Goal: Information Seeking & Learning: Compare options

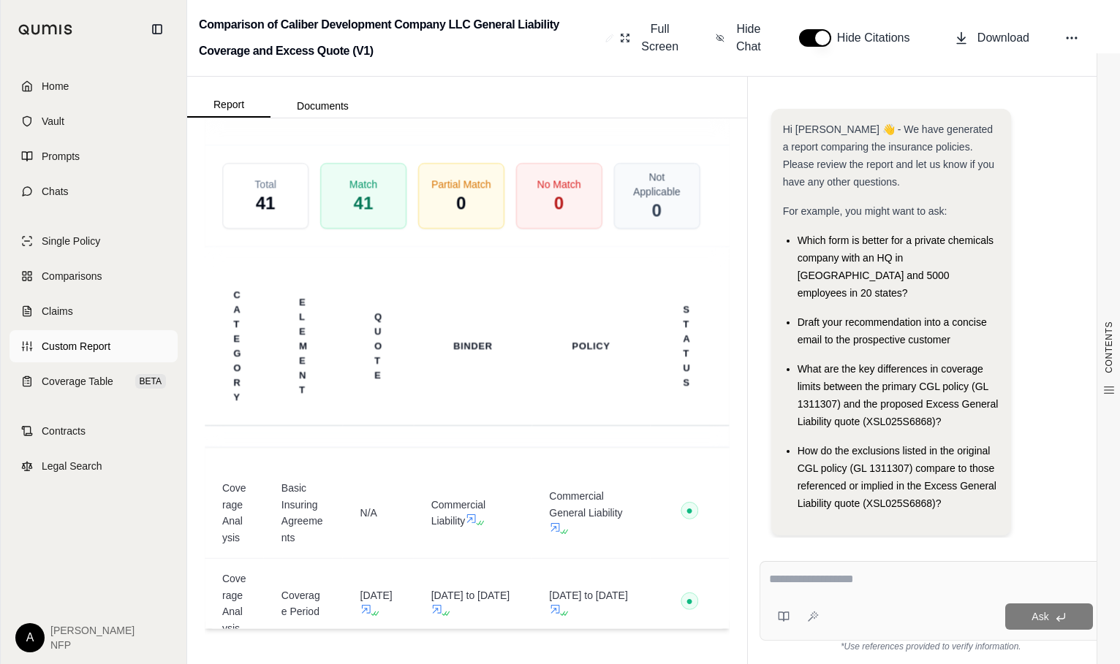
scroll to position [4, 0]
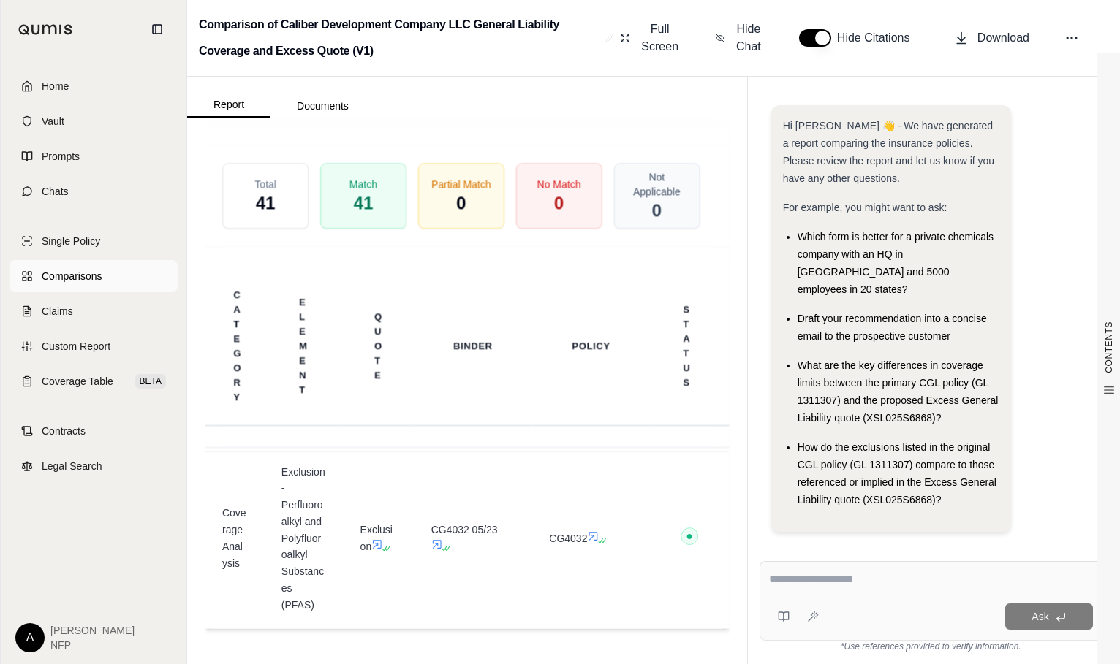
click at [70, 282] on span "Comparisons" at bounding box center [72, 276] width 60 height 15
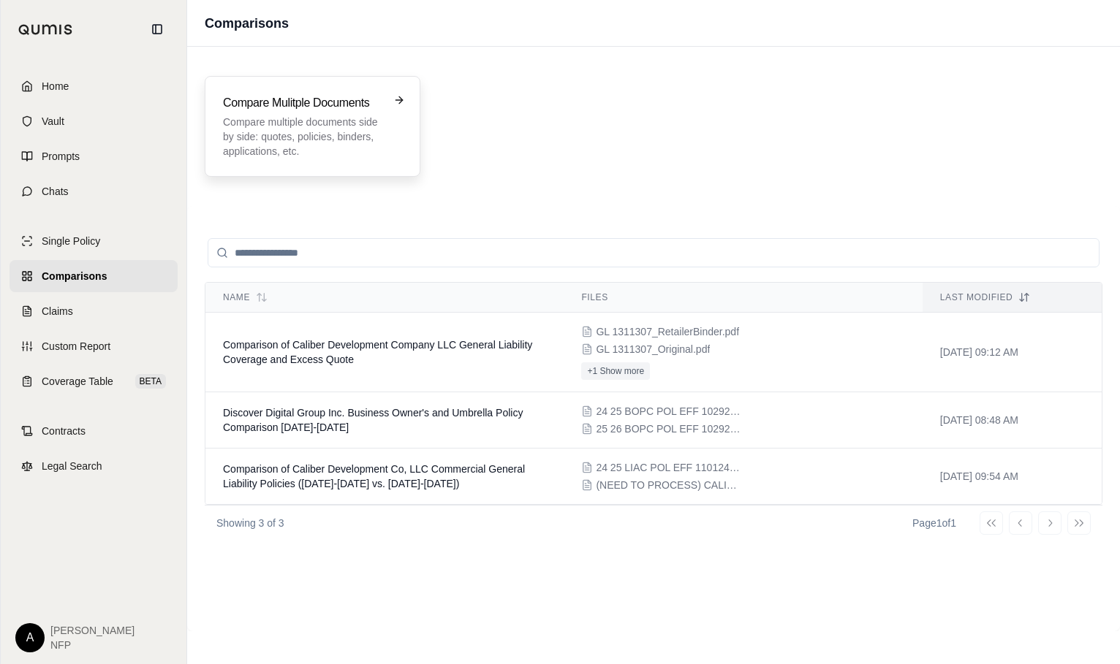
click at [289, 120] on p "Compare multiple documents side by side: quotes, policies, binders, application…" at bounding box center [302, 137] width 159 height 44
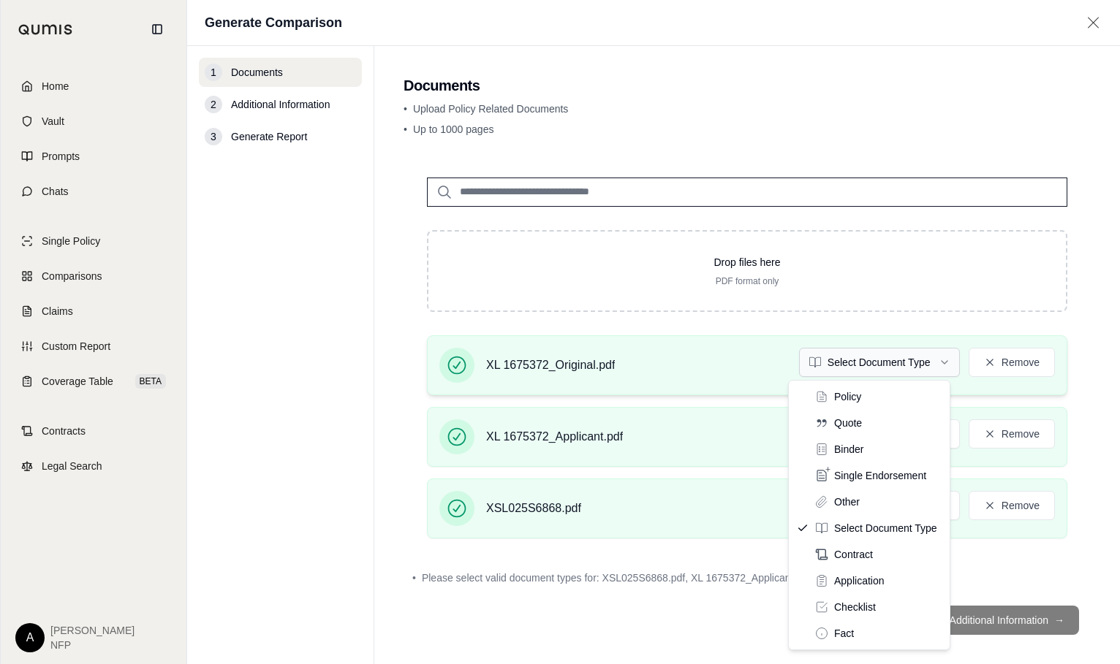
click at [853, 356] on html "Home Vault Prompts Chats Single Policy Comparisons Claims Custom Report Coverag…" at bounding box center [560, 332] width 1120 height 664
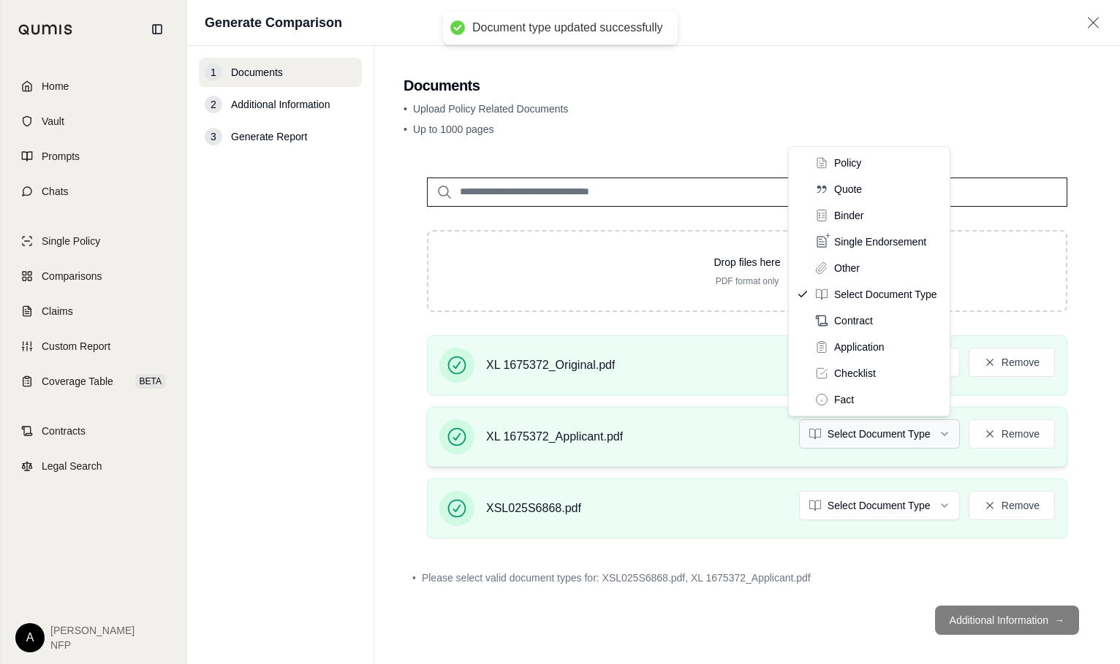
click at [873, 428] on html "Document type updated successfully Home Vault Prompts Chats Single Policy Compa…" at bounding box center [560, 332] width 1120 height 664
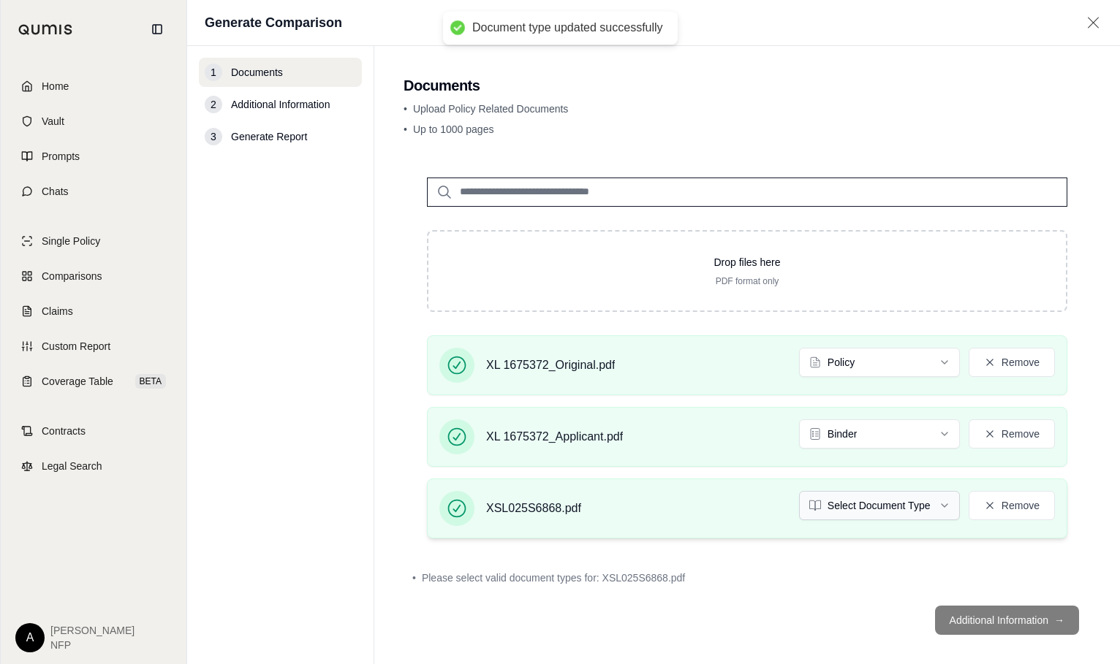
click at [849, 507] on html "Document type updated successfully Home Vault Prompts Chats Single Policy Compa…" at bounding box center [560, 332] width 1120 height 664
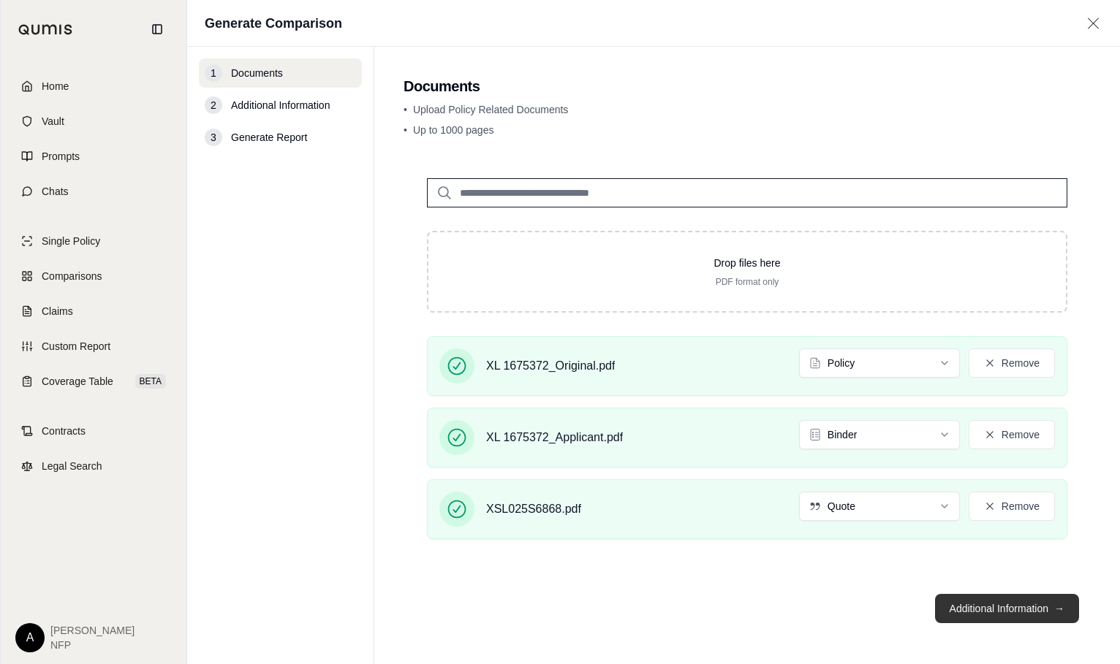
click at [957, 615] on button "Additional Information →" at bounding box center [1007, 608] width 144 height 29
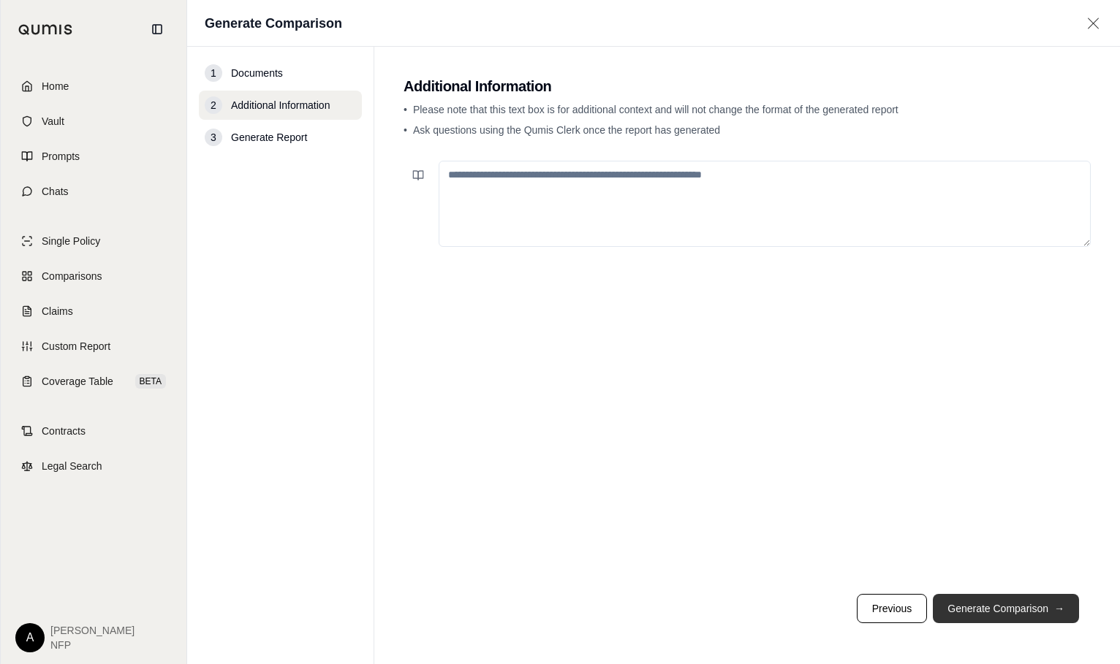
click at [973, 612] on button "Generate Comparison →" at bounding box center [1006, 608] width 146 height 29
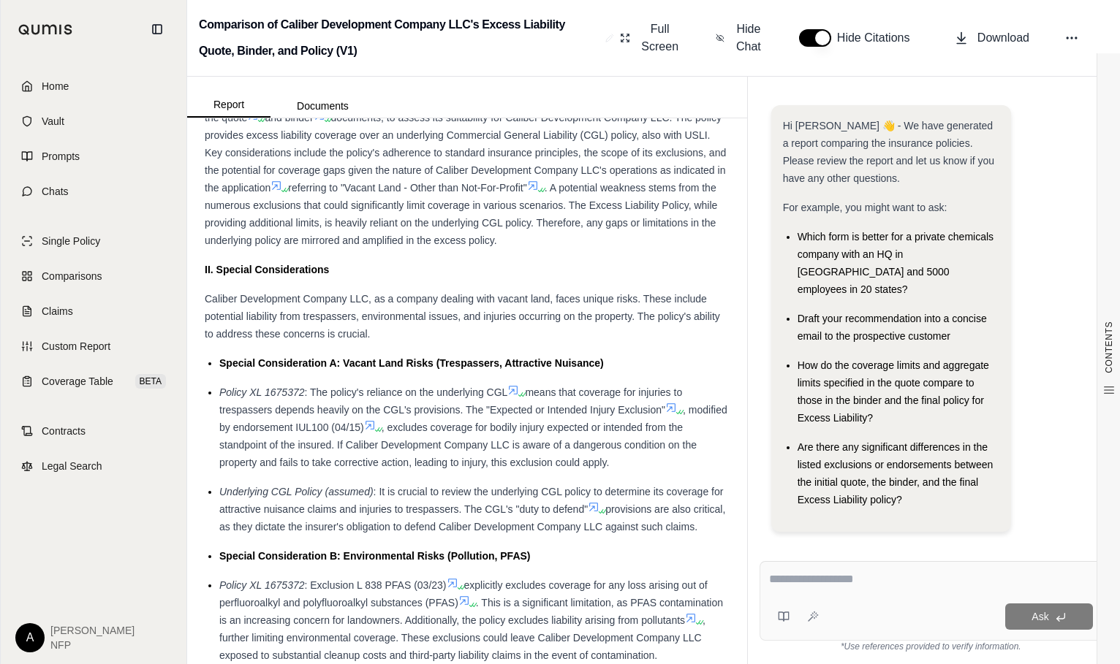
scroll to position [815, 0]
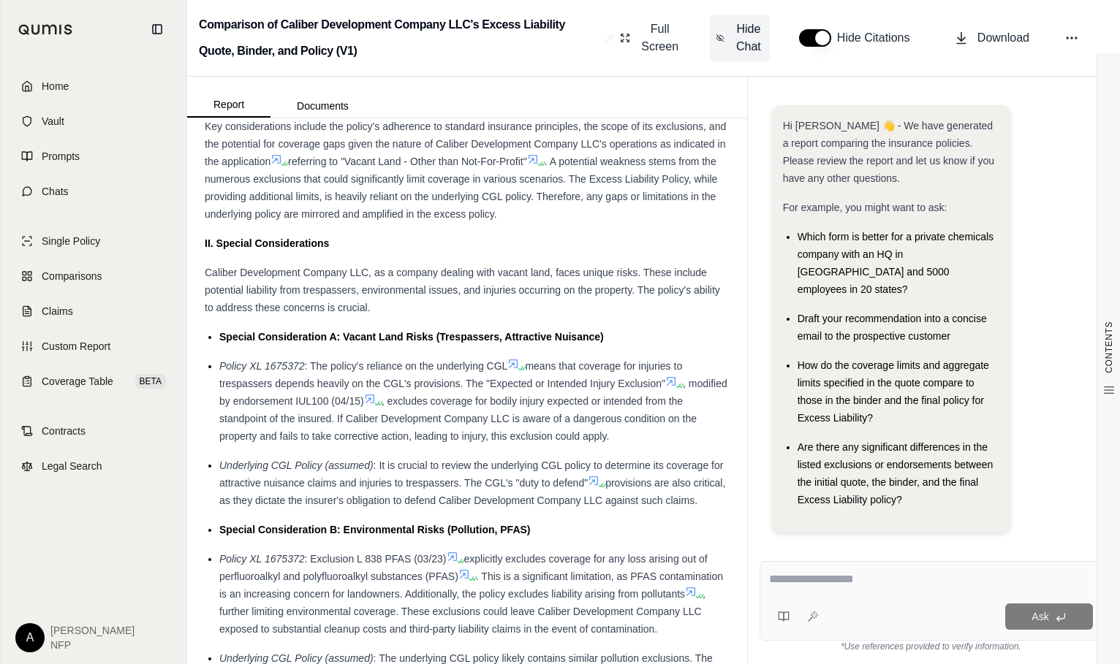
click at [749, 53] on span "Hide Chat" at bounding box center [748, 37] width 31 height 35
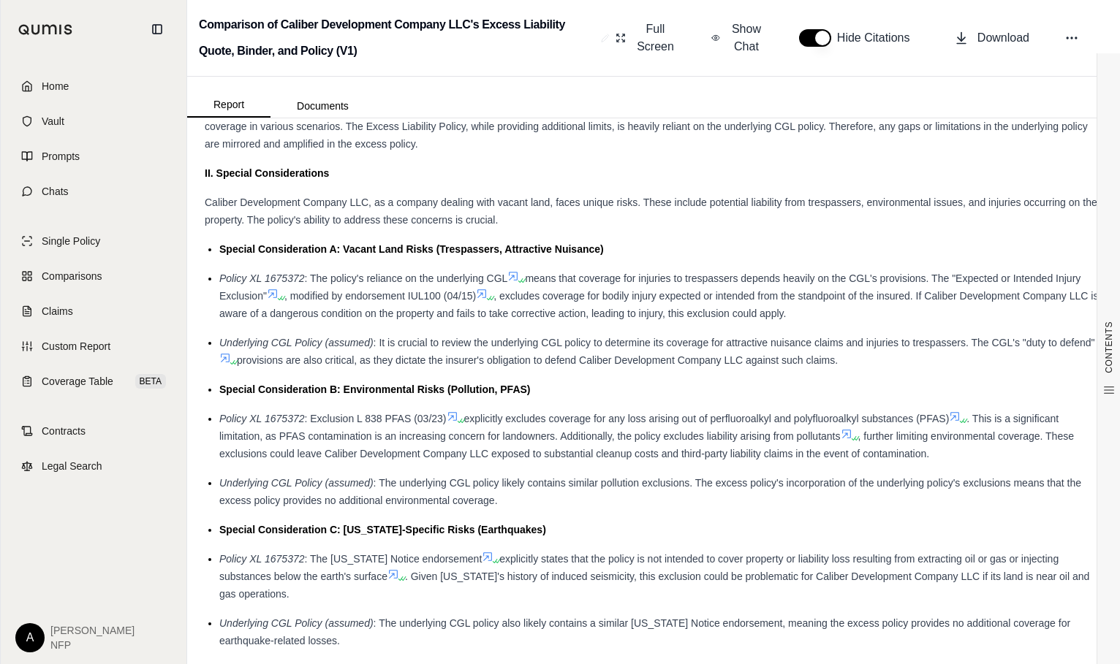
scroll to position [727, 0]
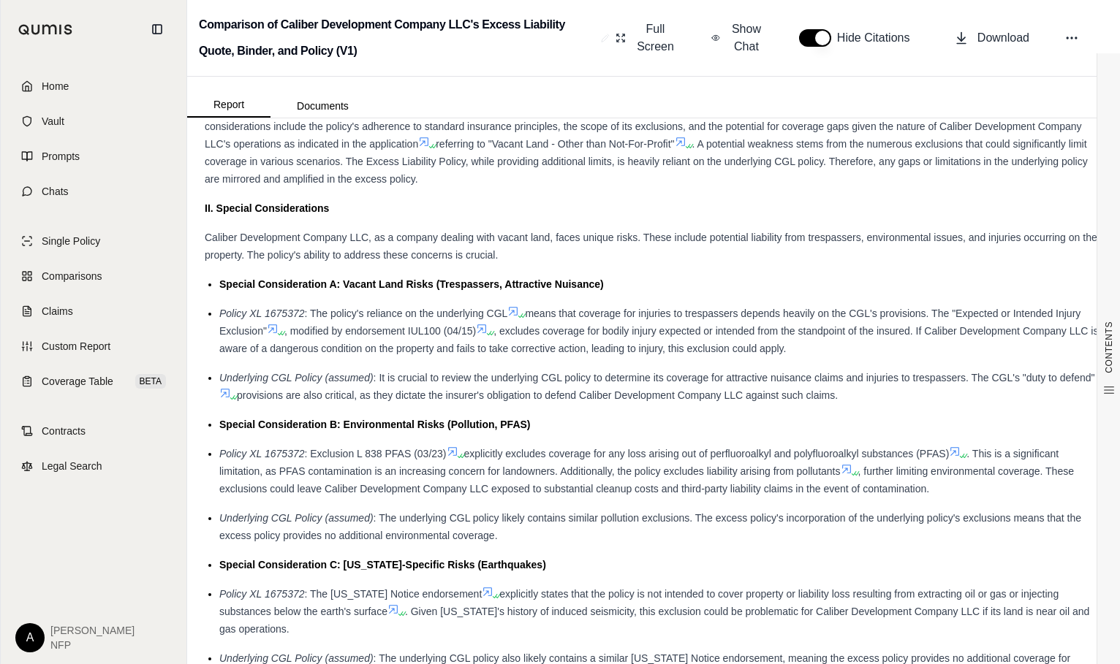
click at [938, 319] on span "means that coverage for injuries to trespassers depends heavily on the CGL's pr…" at bounding box center [649, 322] width 861 height 29
click at [875, 346] on div "Policy XL 1675372 : The policy's reliance on the underlying CGL means that cove…" at bounding box center [660, 331] width 883 height 53
click at [959, 287] on div "Special Consideration A: Vacant Land Risks (Trespassers, Attractive Nuisance)" at bounding box center [660, 285] width 883 height 18
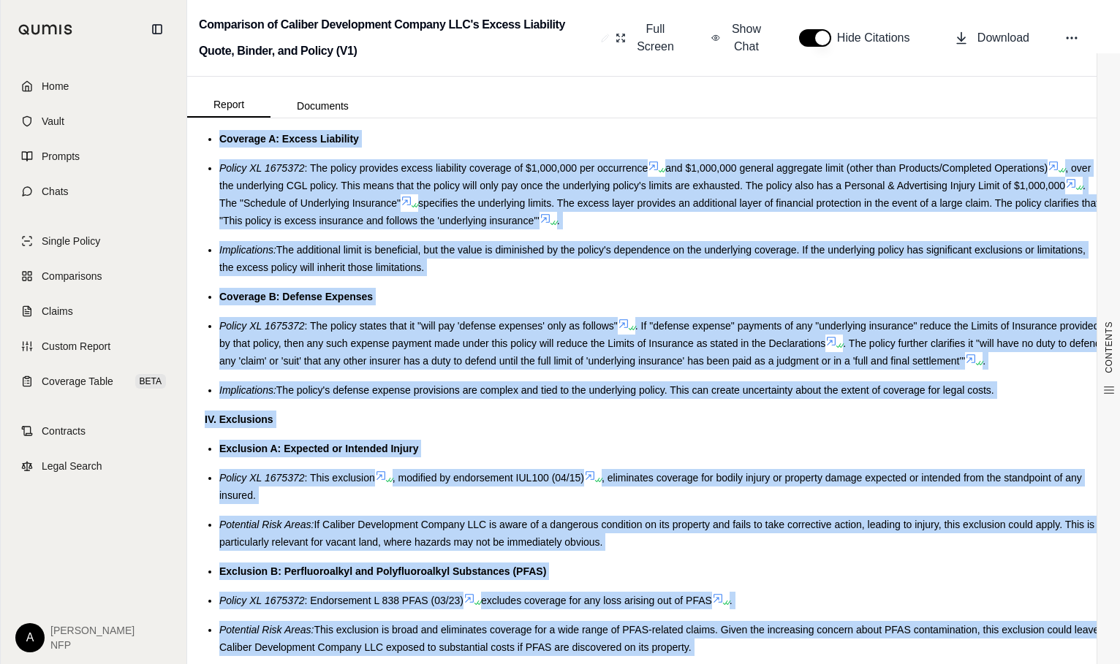
drag, startPoint x: 963, startPoint y: 300, endPoint x: 971, endPoint y: 593, distance: 292.4
click at [979, 639] on div "Insurance Policy Comparison Introduction This comparison aims to provide an ove…" at bounding box center [653, 343] width 897 height 3036
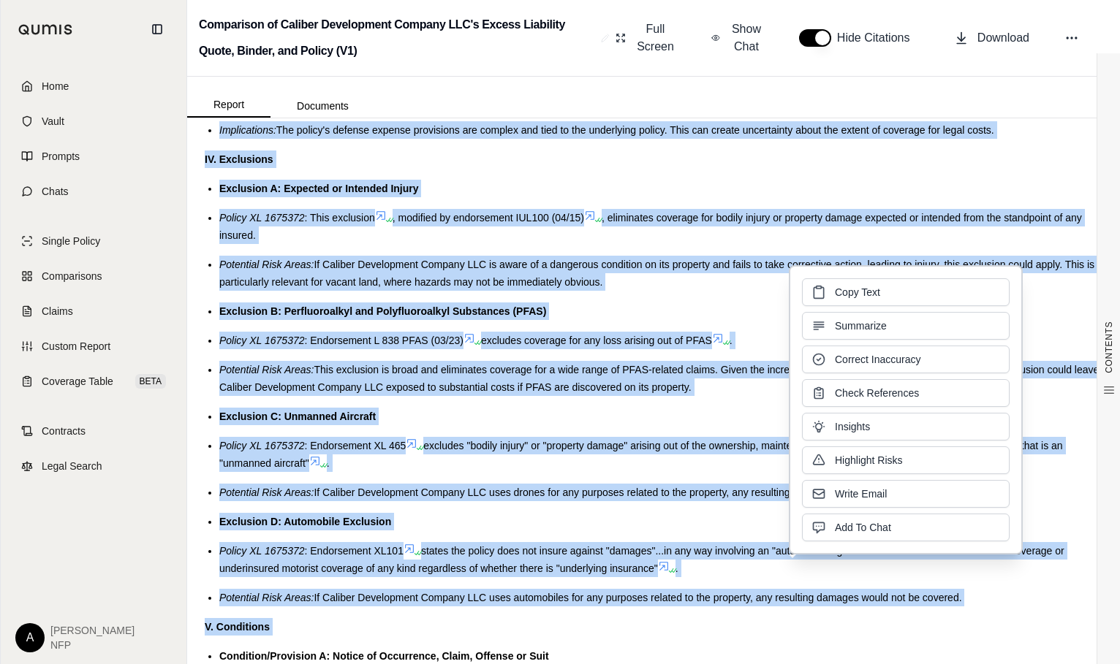
click at [809, 183] on div "Exclusion A: Expected or Intended Injury" at bounding box center [660, 189] width 883 height 18
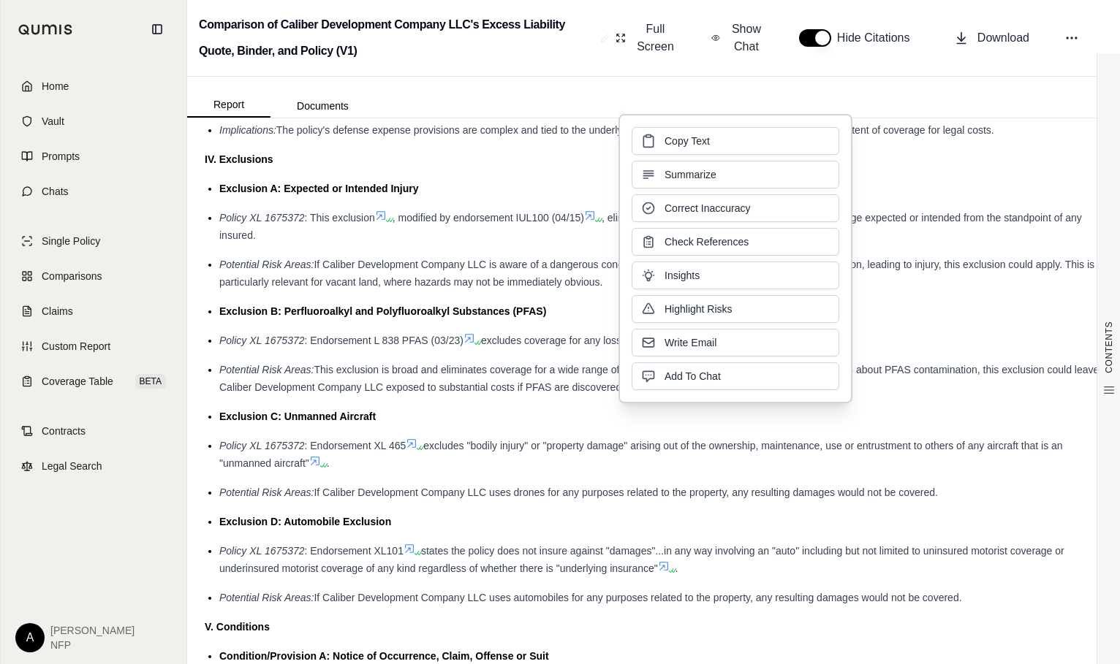
click at [968, 265] on span "If Caliber Development Company LLC is aware of a dangerous condition on its pro…" at bounding box center [656, 273] width 875 height 29
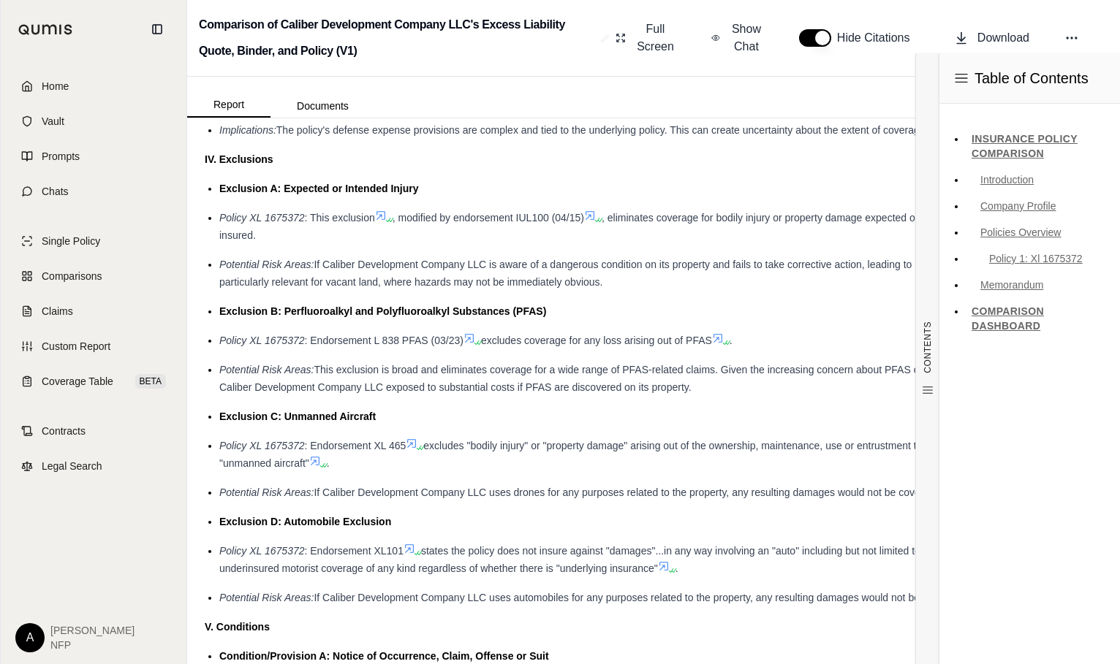
click at [879, 178] on div "Insurance Policy Comparison Introduction This comparison aims to provide an ove…" at bounding box center [653, 83] width 897 height 3036
click at [1119, 415] on div "Table of Contents INSURANCE POLICY COMPARISON Introduction Company Profile Poli…" at bounding box center [1028, 358] width 181 height 611
drag, startPoint x: 1119, startPoint y: 422, endPoint x: 1108, endPoint y: 445, distance: 25.8
click at [1119, 451] on html "Home Vault Prompts Chats Single Policy Comparisons Claims Custom Report Coverag…" at bounding box center [560, 332] width 1120 height 664
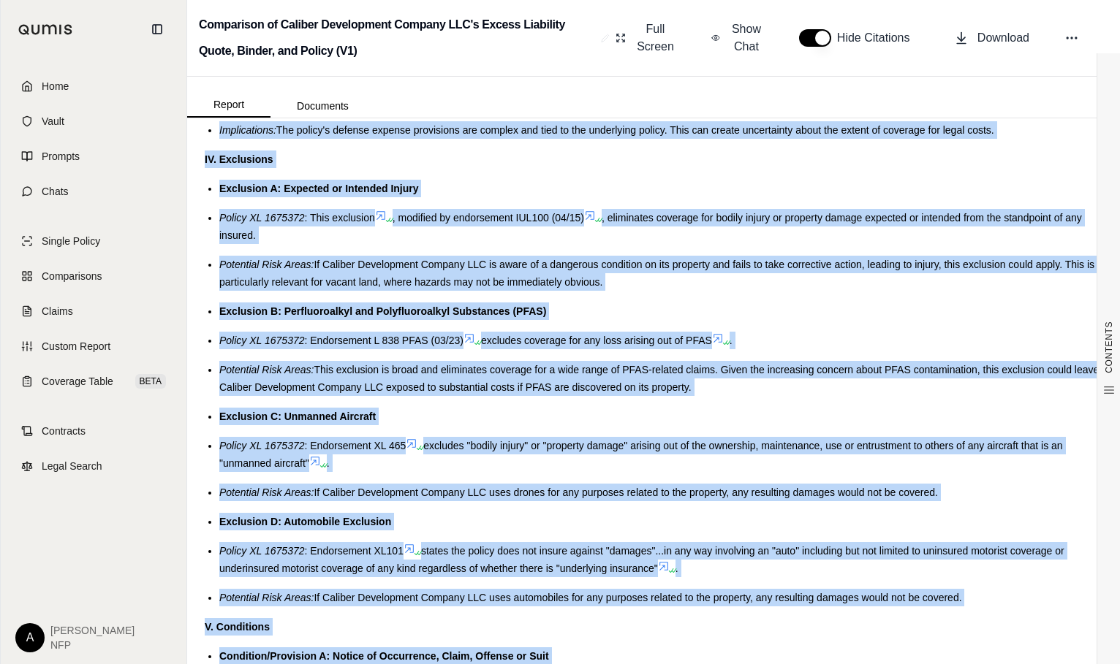
drag, startPoint x: 1108, startPoint y: 445, endPoint x: 1000, endPoint y: 302, distance: 179.1
click at [1000, 302] on ul "Exclusion A: Expected or Intended Injury Policy XL 1675372 : This exclusion , m…" at bounding box center [653, 393] width 897 height 427
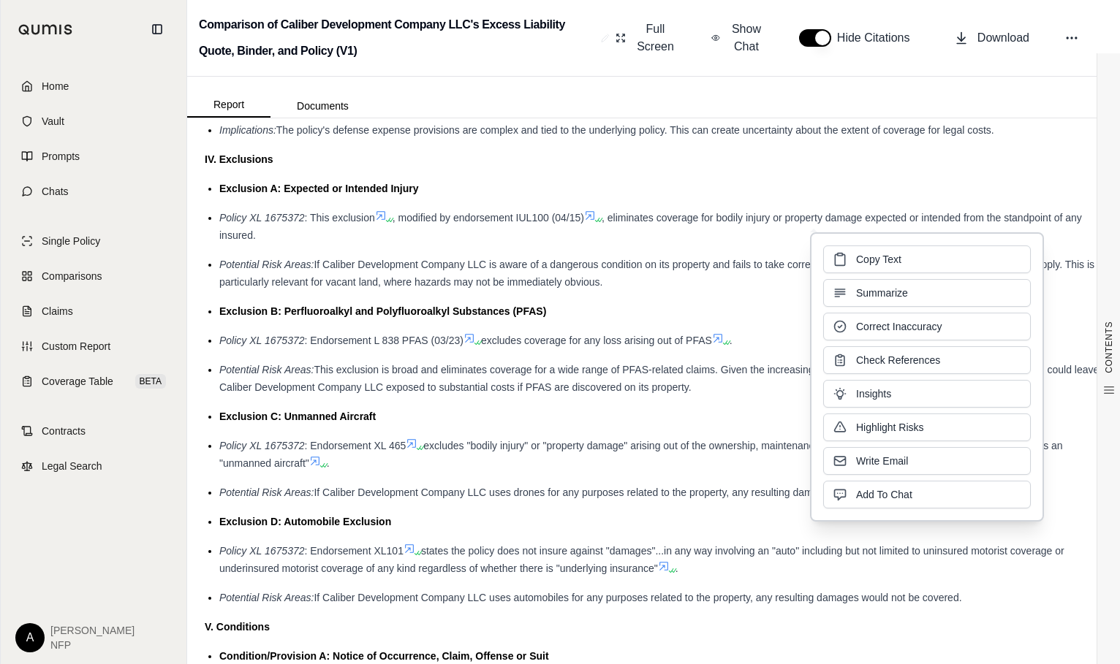
click at [705, 290] on div "Potential Risk Areas: If Caliber Development Company LLC is aware of a dangerou…" at bounding box center [660, 273] width 883 height 35
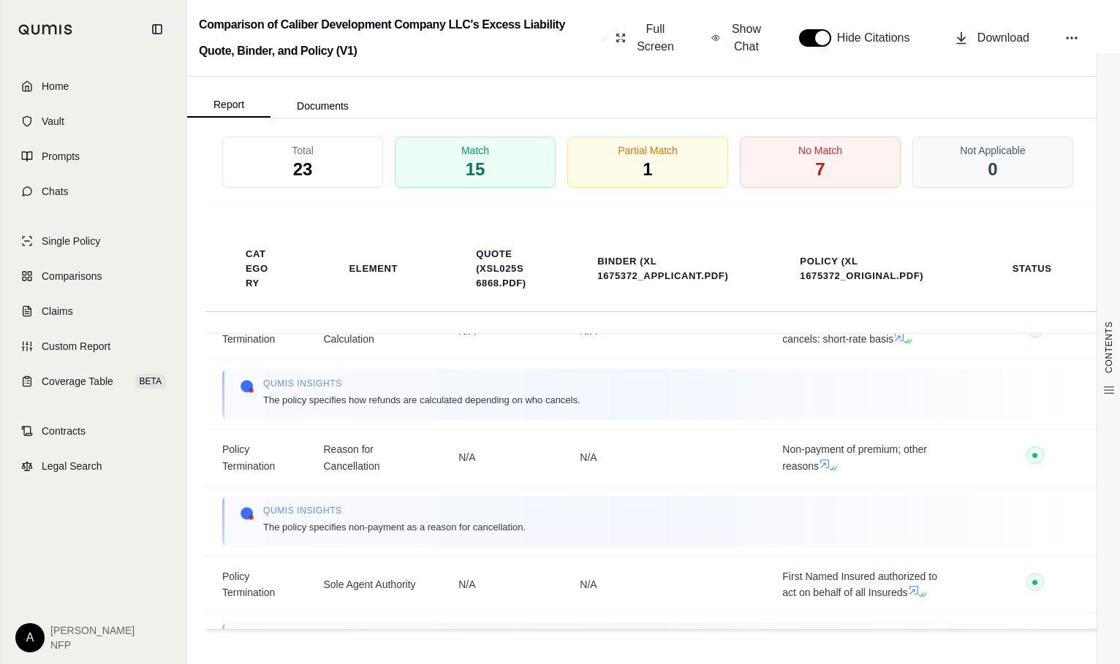
scroll to position [4933, 0]
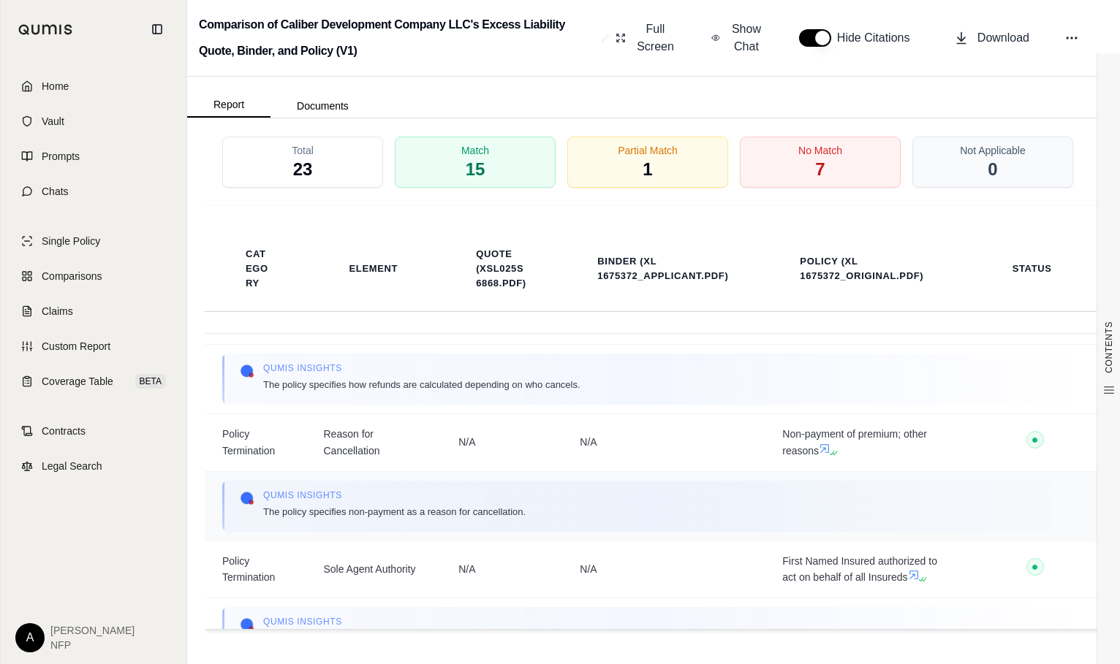
click at [867, 523] on div "Qumis INSIGHTS The policy specifies non-payment as a reason for cancellation." at bounding box center [653, 507] width 827 height 34
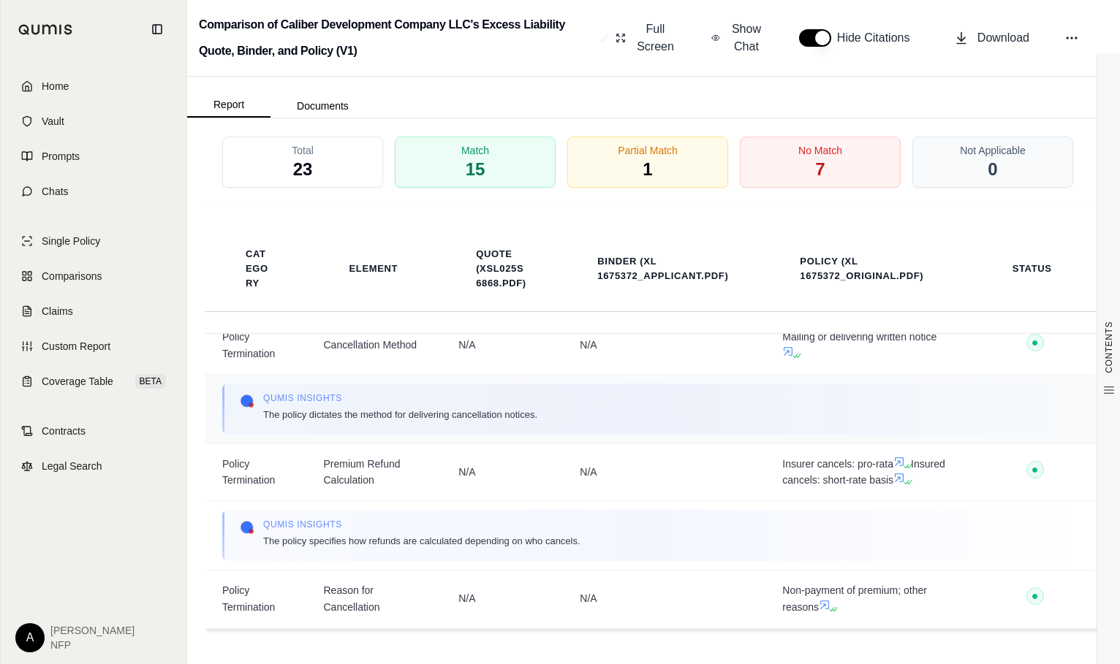
scroll to position [4742, 0]
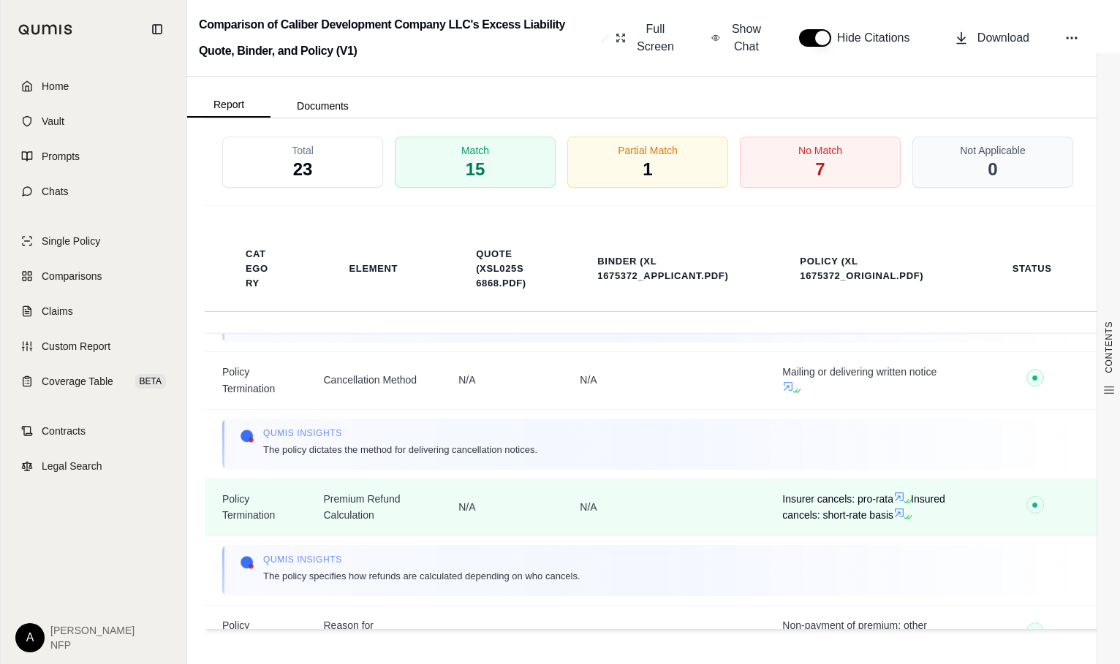
click at [893, 503] on icon at bounding box center [899, 497] width 12 height 12
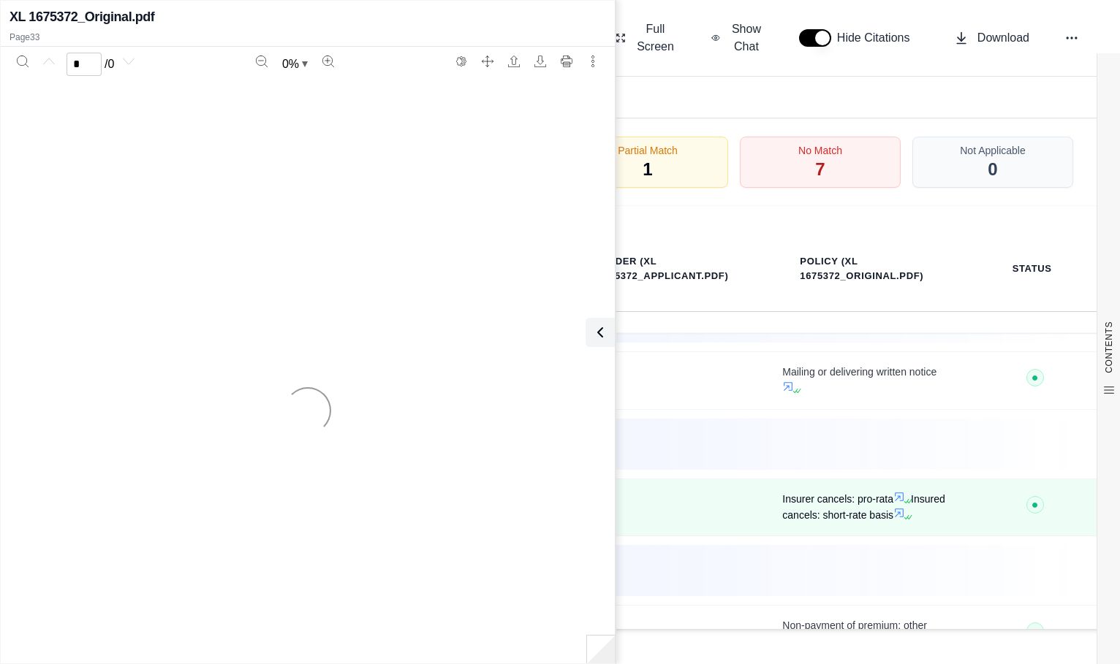
scroll to position [0, 0]
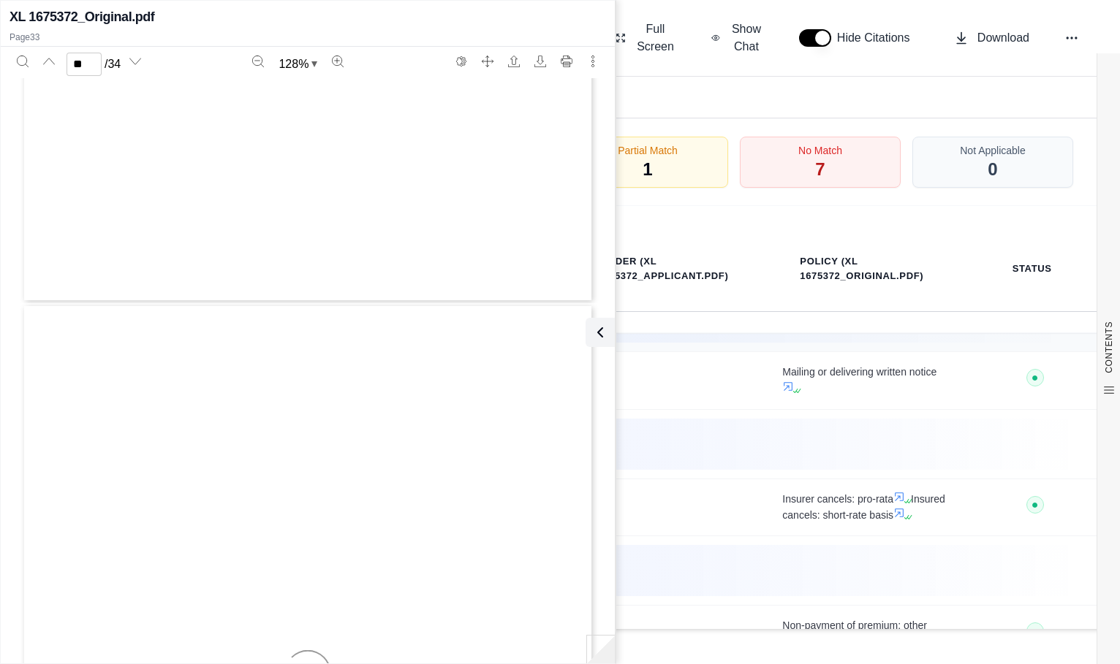
type input "**"
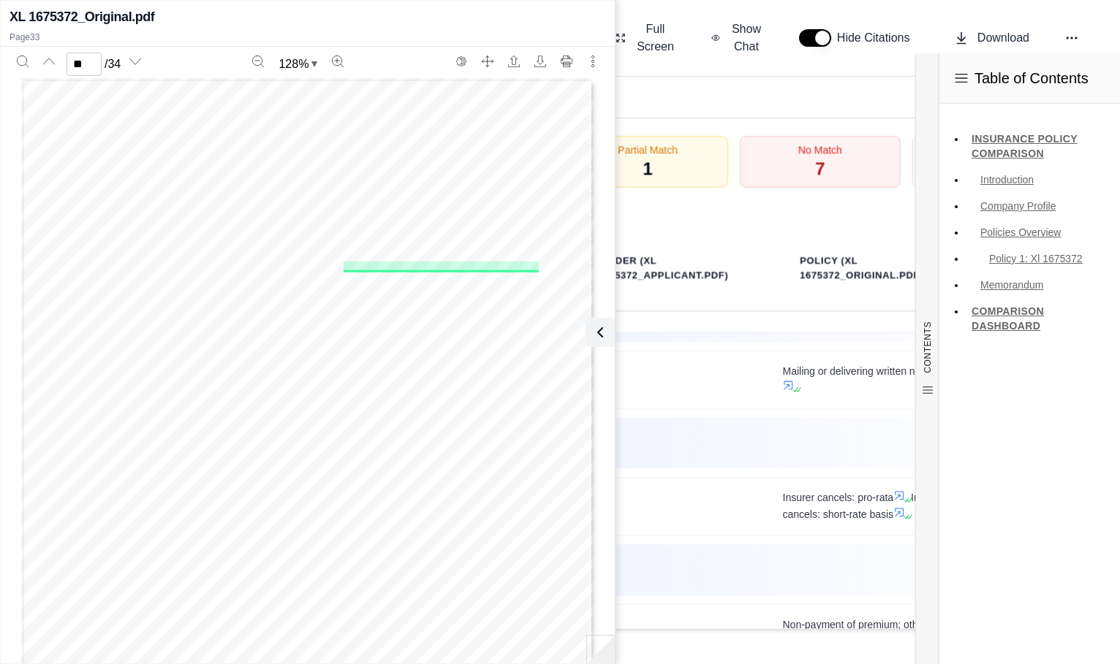
click at [1040, 219] on ul "INSURANCE POLICY COMPARISON Introduction Company Profile Policies Overview Poli…" at bounding box center [1029, 232] width 157 height 210
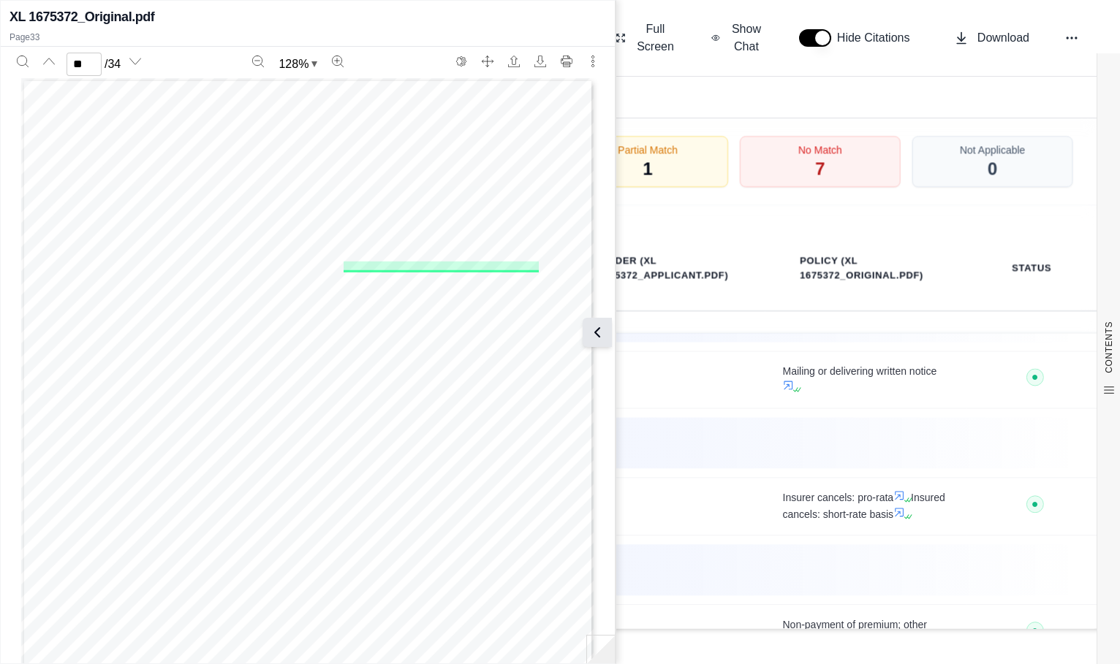
click at [596, 343] on button at bounding box center [596, 332] width 29 height 29
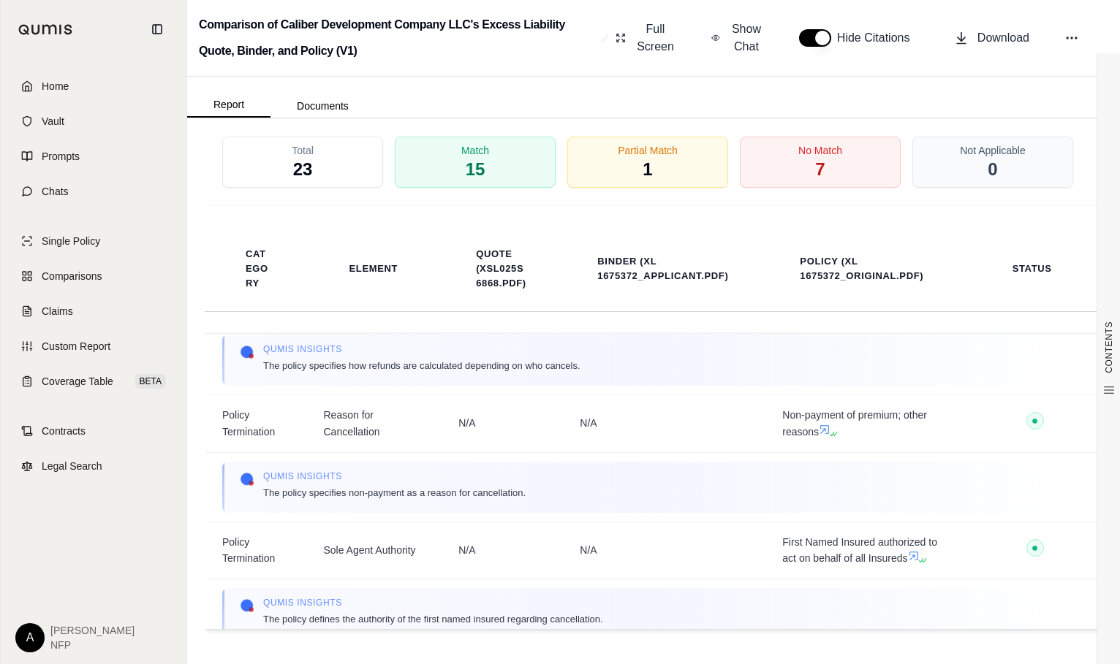
scroll to position [5022, 0]
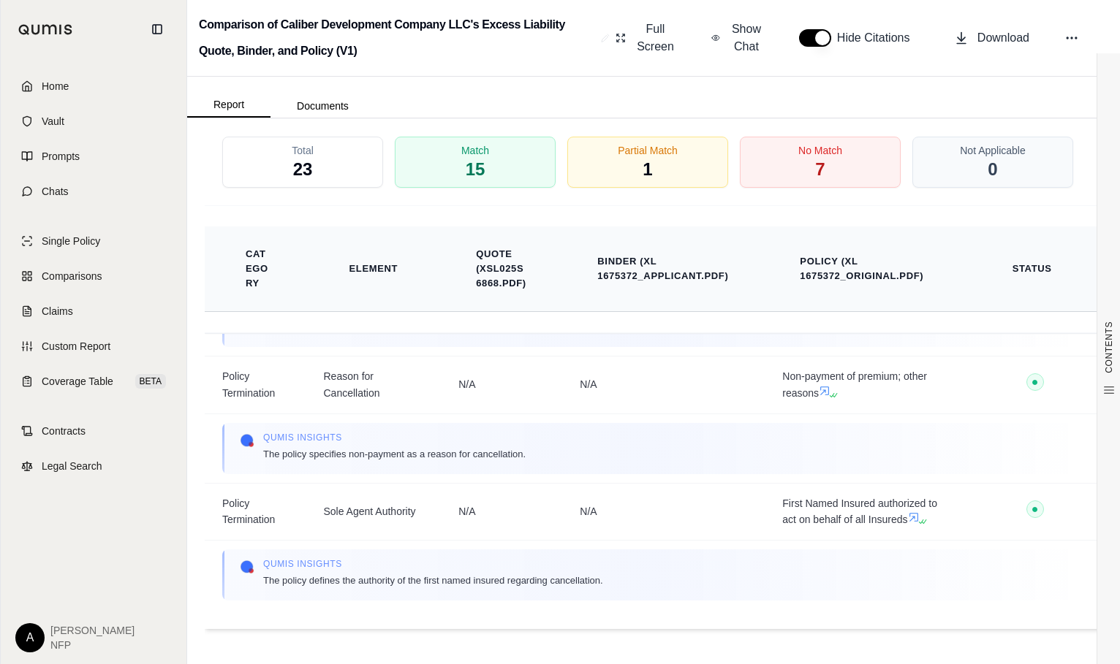
click at [539, 254] on th "Quote (XSL025S6868.pdf)" at bounding box center [501, 268] width 86 height 61
click at [50, 86] on span "Home" at bounding box center [55, 86] width 27 height 15
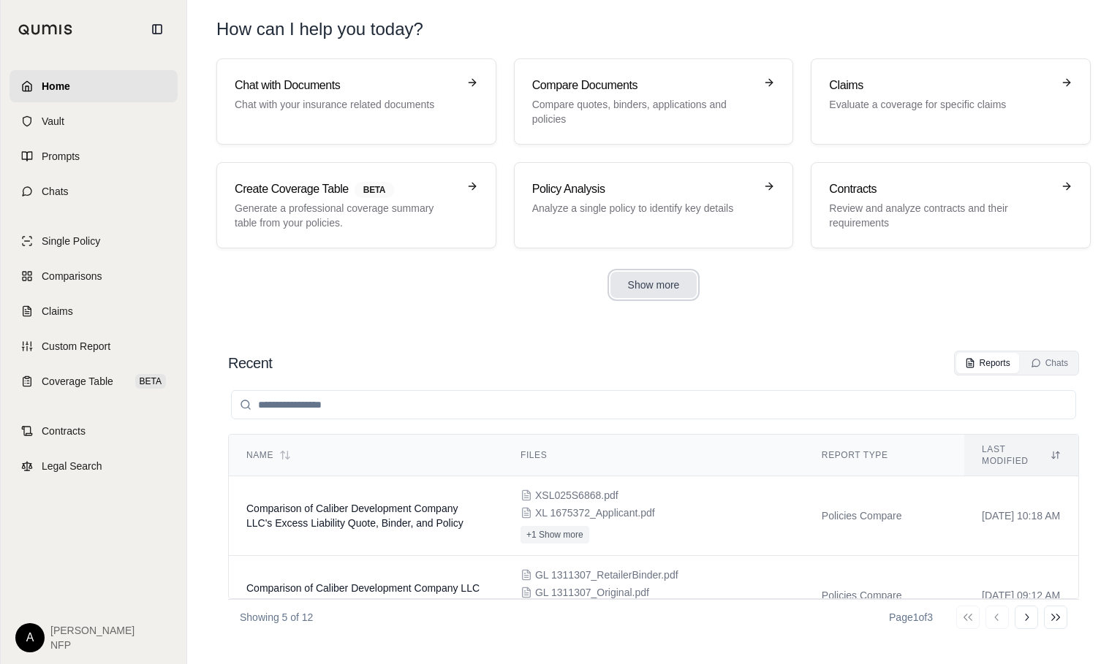
click at [663, 285] on button "Show more" at bounding box center [653, 285] width 87 height 26
